Goal: Task Accomplishment & Management: Complete application form

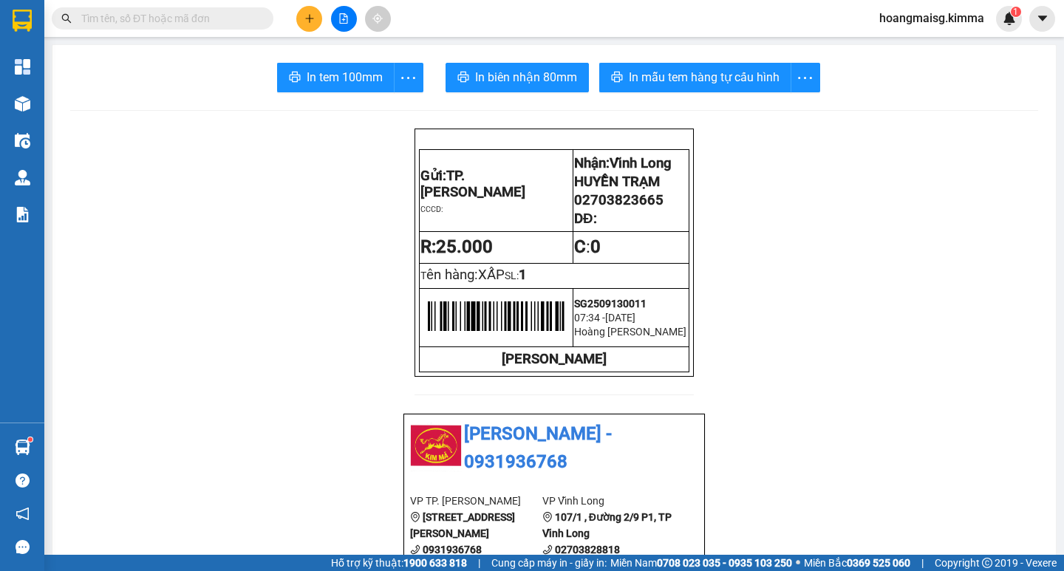
drag, startPoint x: 0, startPoint y: 0, endPoint x: 117, endPoint y: 26, distance: 120.3
click at [117, 27] on span at bounding box center [163, 18] width 222 height 22
click at [115, 20] on input "text" at bounding box center [168, 18] width 174 height 16
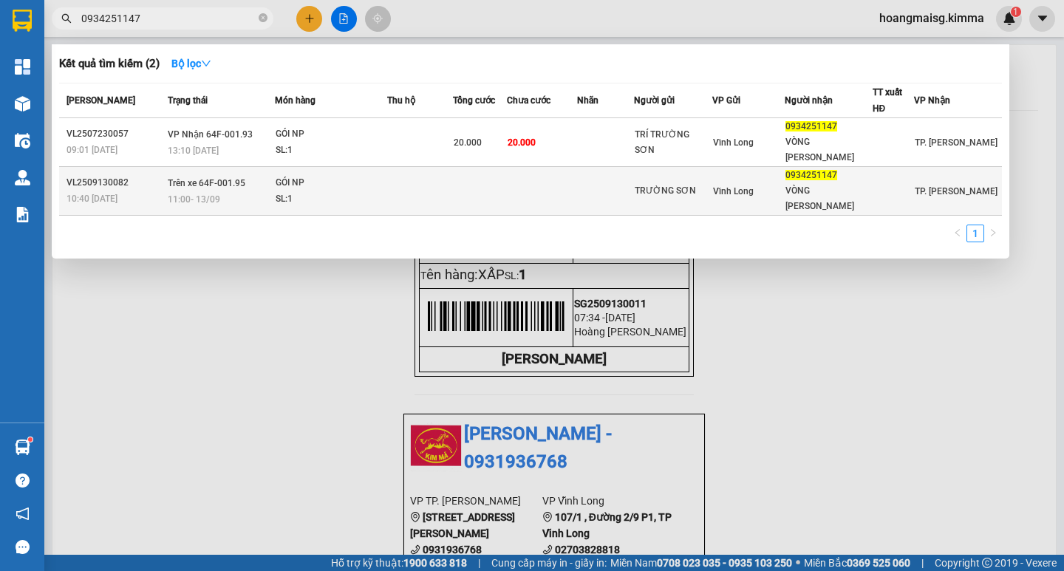
type input "0934251147"
click at [305, 191] on div "SL: 1" at bounding box center [331, 199] width 111 height 16
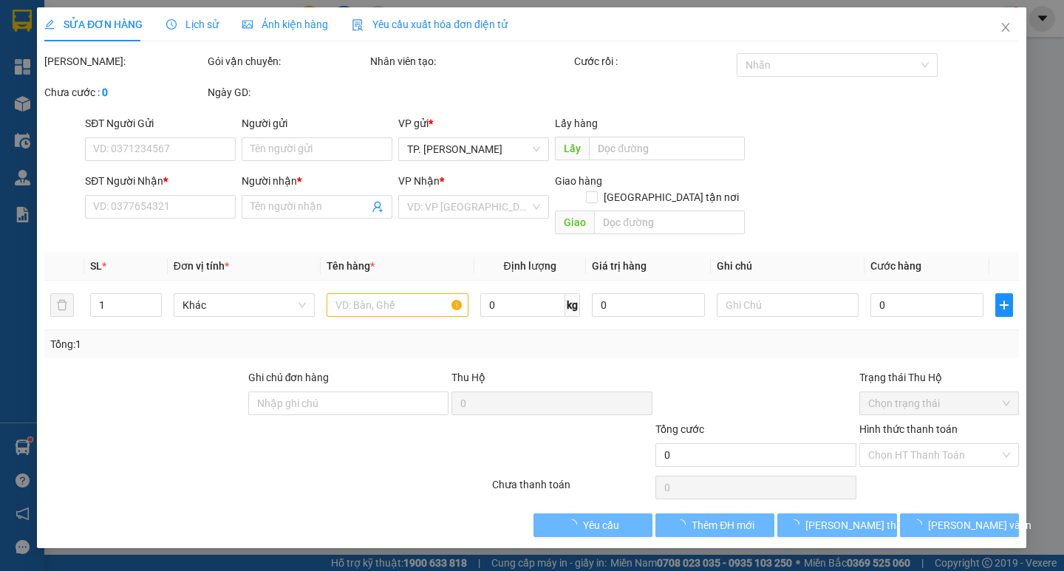
type input "TRƯỜNG SƠN"
type input "0934251147"
type input "VÒNG [PERSON_NAME]"
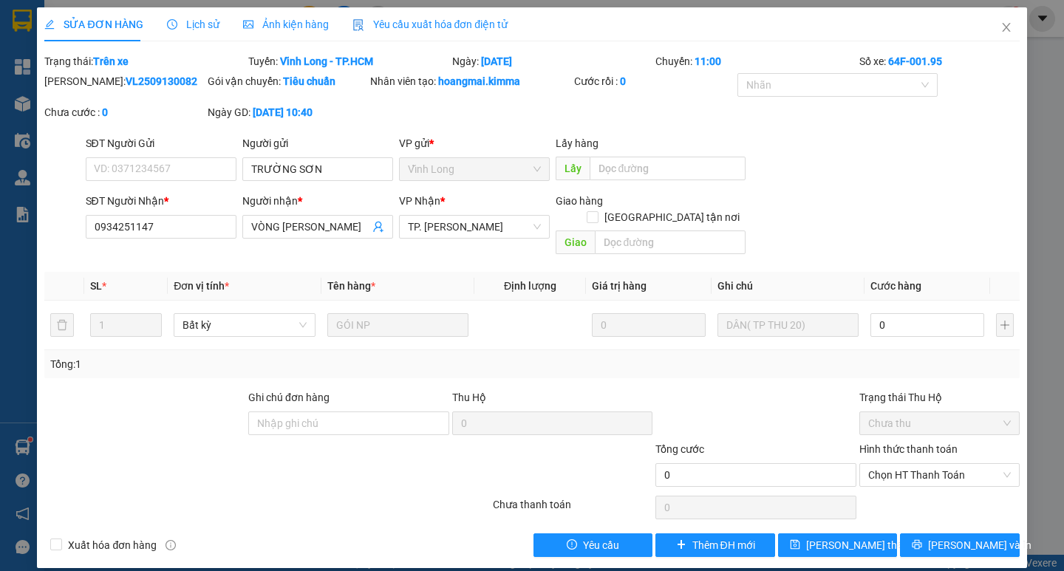
click at [200, 29] on span "Lịch sử" at bounding box center [193, 24] width 52 height 12
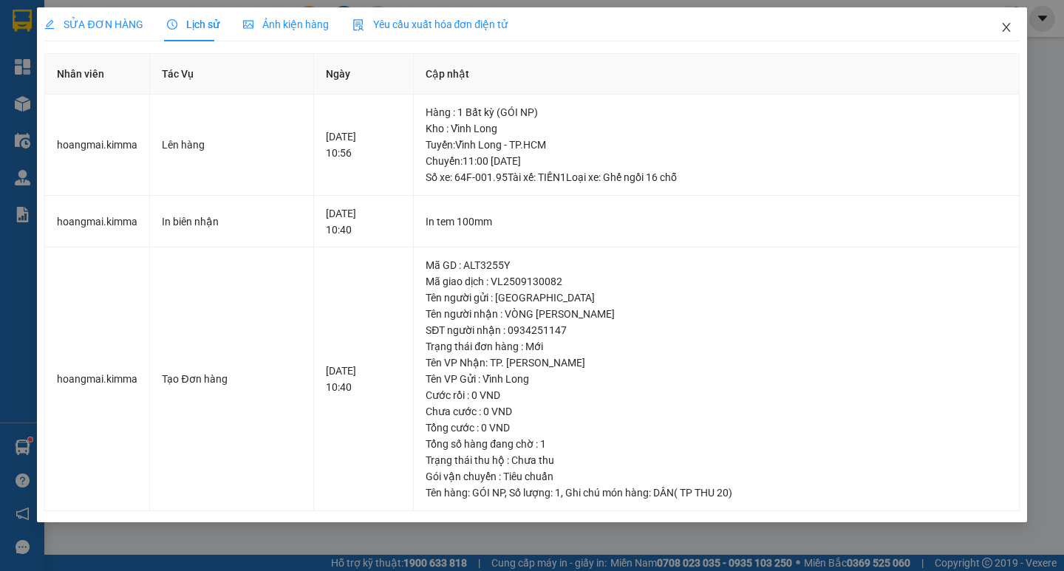
click at [1005, 24] on icon "close" at bounding box center [1006, 27] width 12 height 12
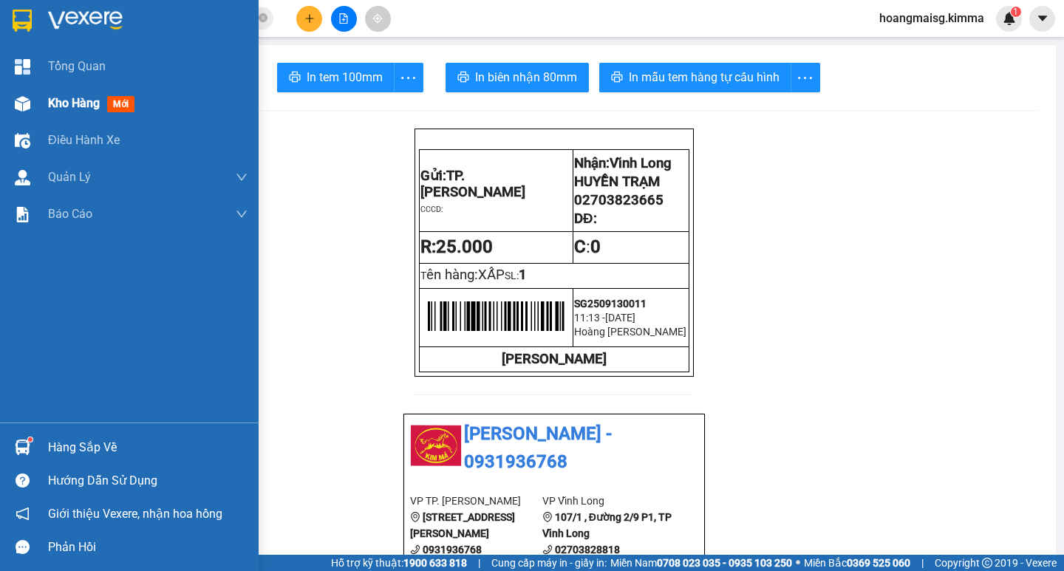
drag, startPoint x: 66, startPoint y: 100, endPoint x: 38, endPoint y: 103, distance: 28.2
click at [66, 103] on span "Kho hàng" at bounding box center [74, 103] width 52 height 14
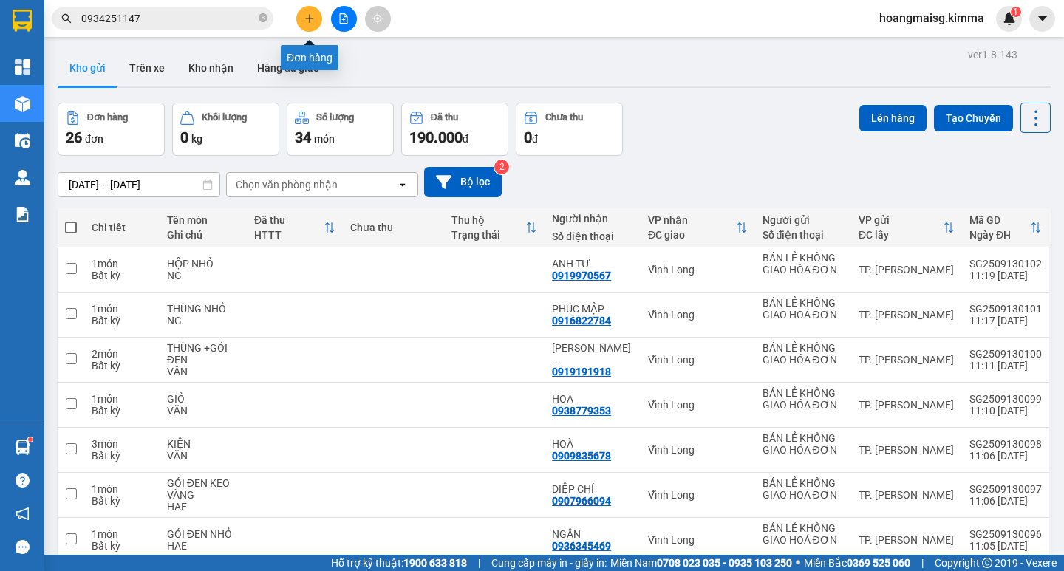
click at [314, 17] on icon "plus" at bounding box center [309, 18] width 10 height 10
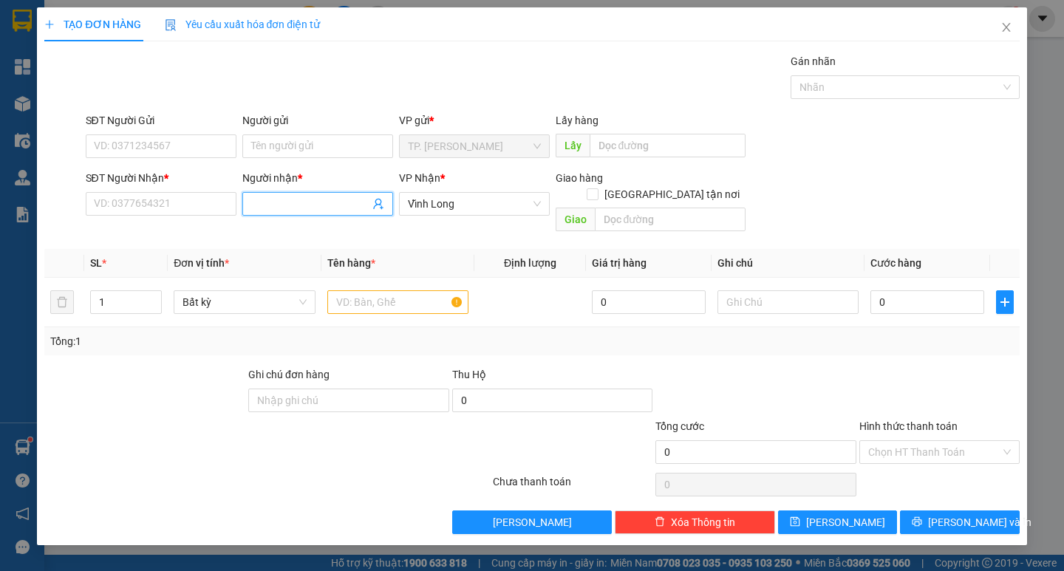
drag, startPoint x: 310, startPoint y: 197, endPoint x: 321, endPoint y: 200, distance: 10.8
click at [319, 200] on input "Người nhận *" at bounding box center [310, 204] width 118 height 16
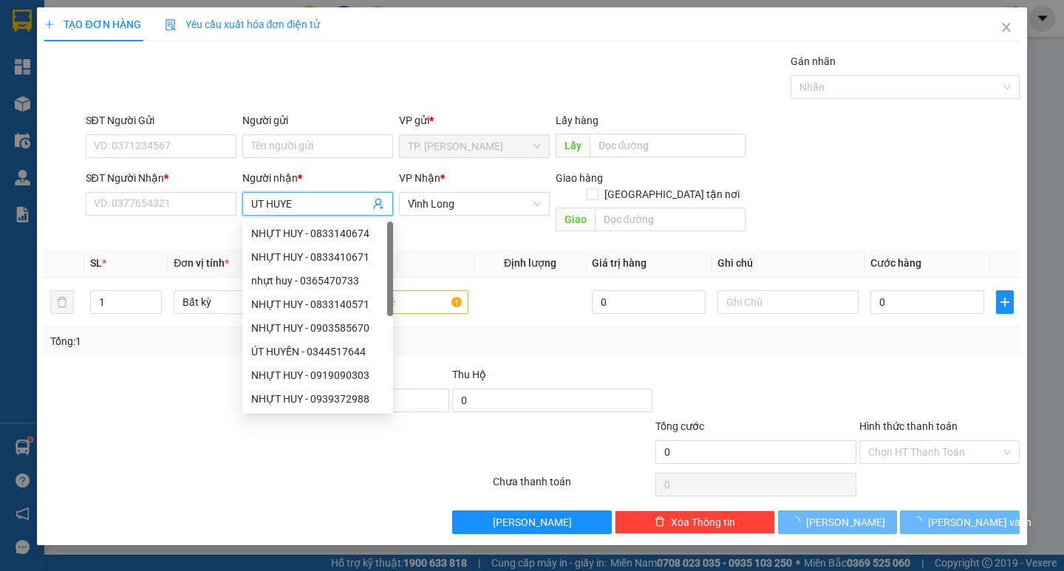
type input "UT HUYEN"
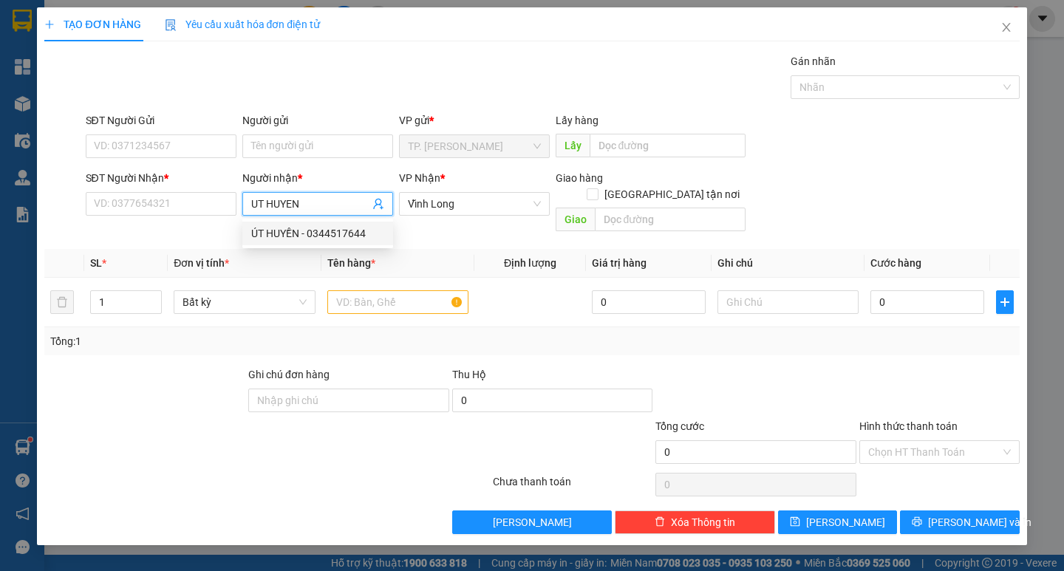
click at [288, 230] on div "ÚT HUYỀN - 0344517644" at bounding box center [317, 233] width 133 height 16
type input "0344517644"
type input "ÚT HUYỀN"
click at [385, 290] on input "text" at bounding box center [397, 302] width 141 height 24
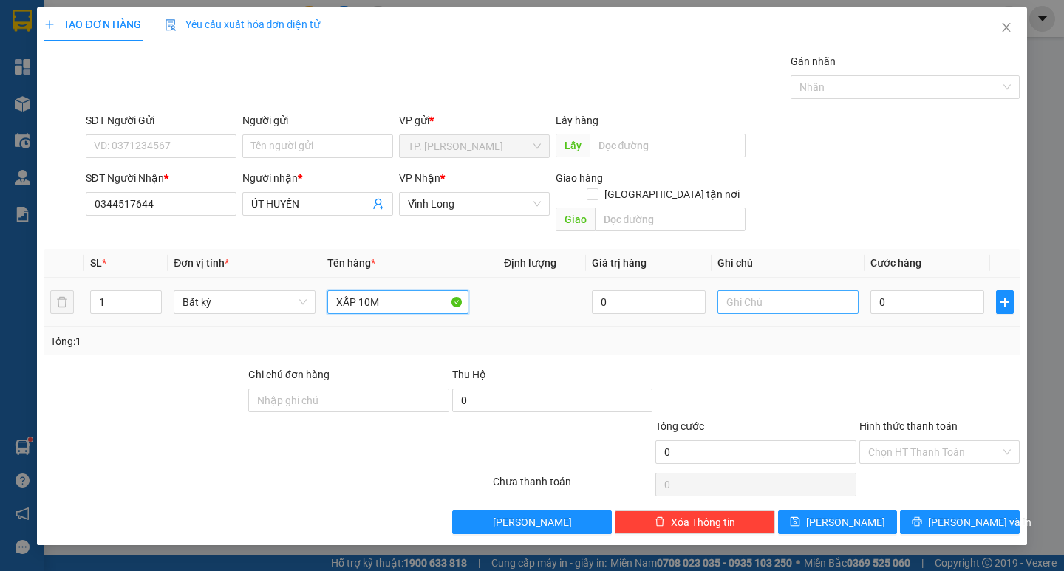
type input "XẤP 10M"
click at [747, 290] on input "text" at bounding box center [787, 302] width 141 height 24
type input "D"
type input "ĐỔI TIỀN LẼ"
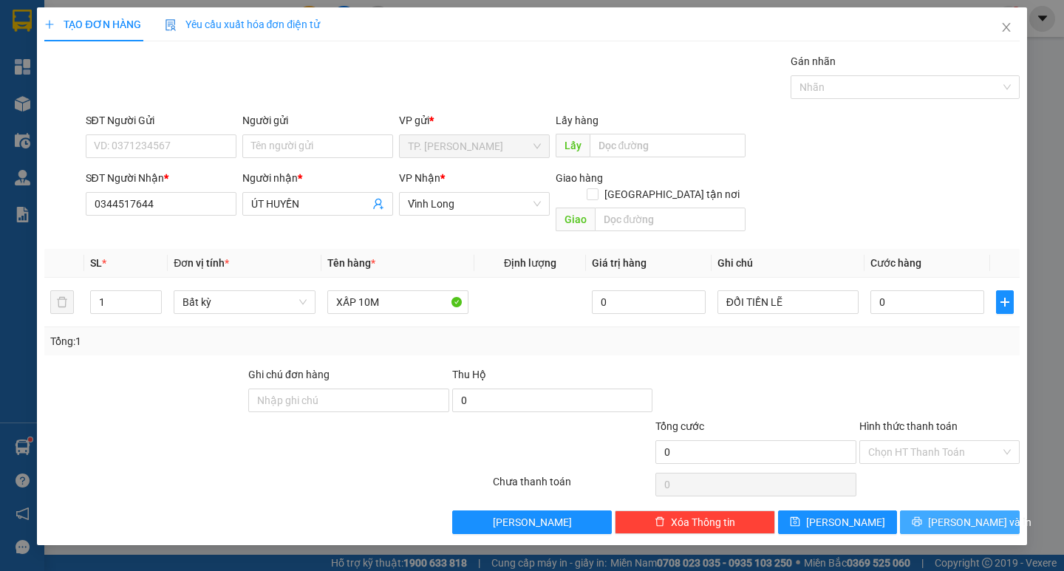
click at [954, 514] on span "[PERSON_NAME] và In" at bounding box center [979, 522] width 103 height 16
